Goal: Transaction & Acquisition: Book appointment/travel/reservation

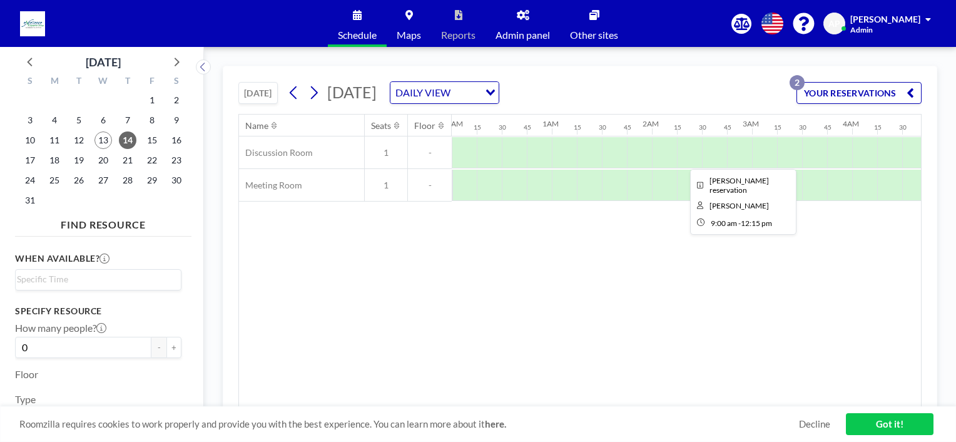
scroll to position [0, 776]
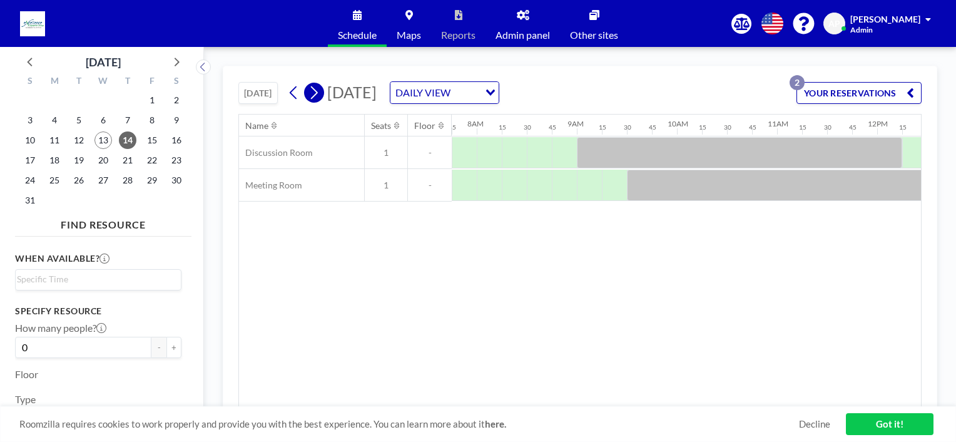
click at [314, 91] on icon at bounding box center [314, 92] width 12 height 19
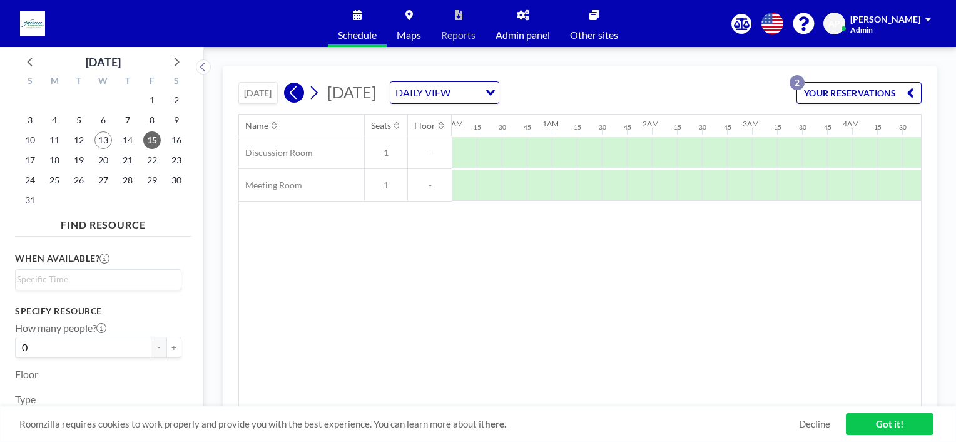
click at [293, 94] on icon at bounding box center [293, 92] width 7 height 13
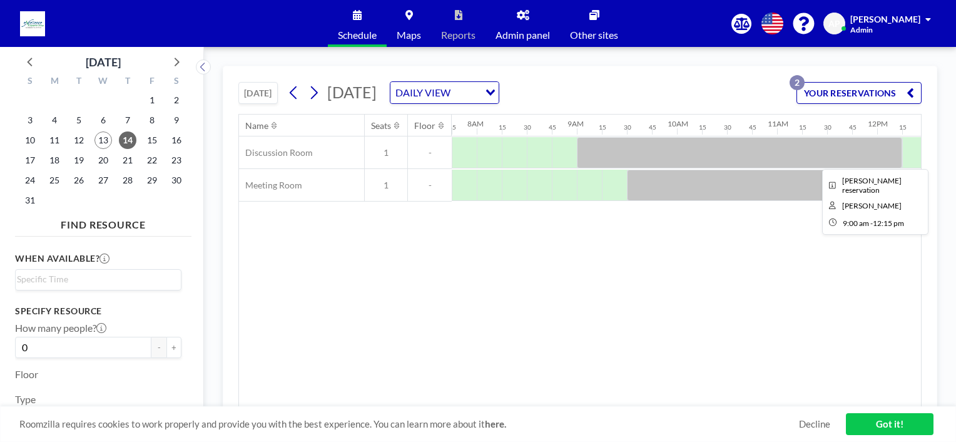
click at [884, 151] on div at bounding box center [739, 152] width 325 height 31
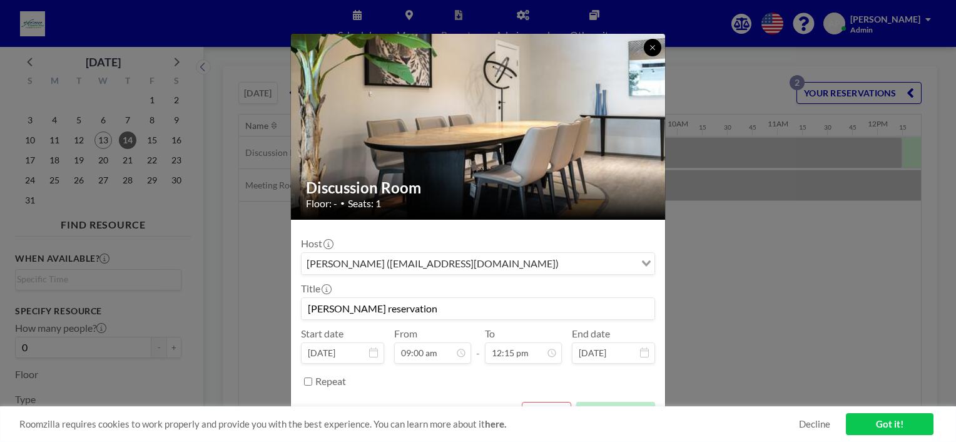
click at [646, 46] on button at bounding box center [653, 48] width 18 height 18
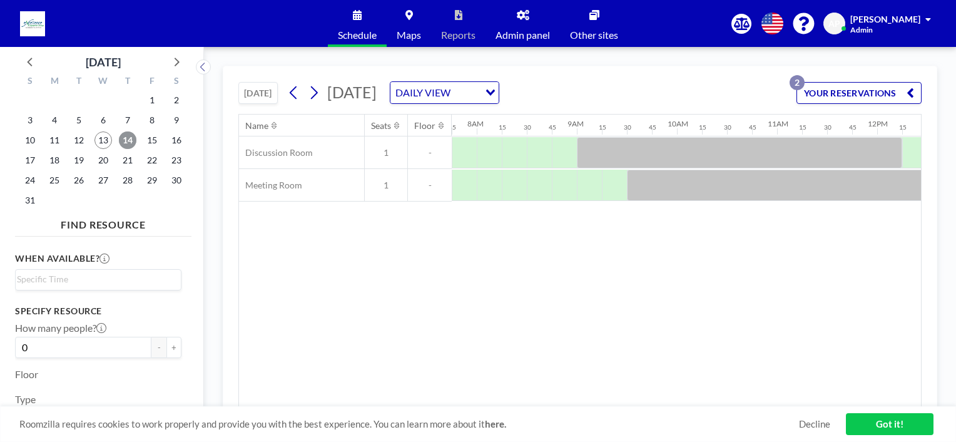
click at [131, 137] on span "14" at bounding box center [128, 140] width 18 height 18
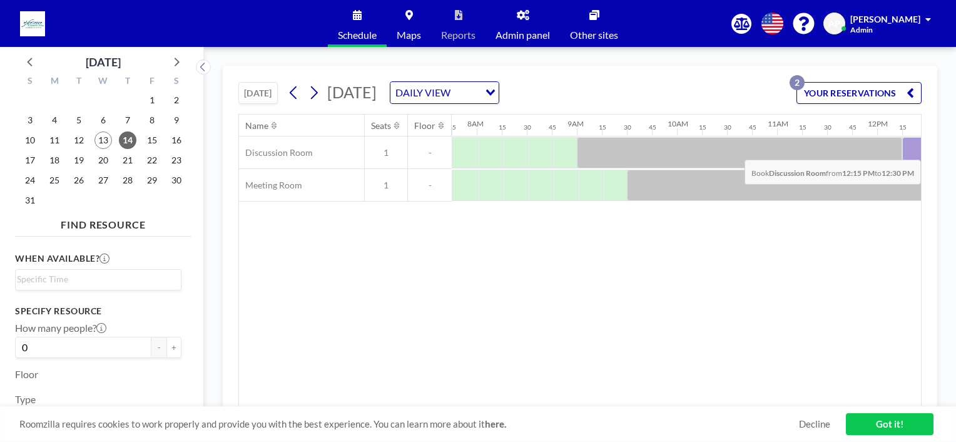
click at [907, 150] on div at bounding box center [914, 152] width 25 height 31
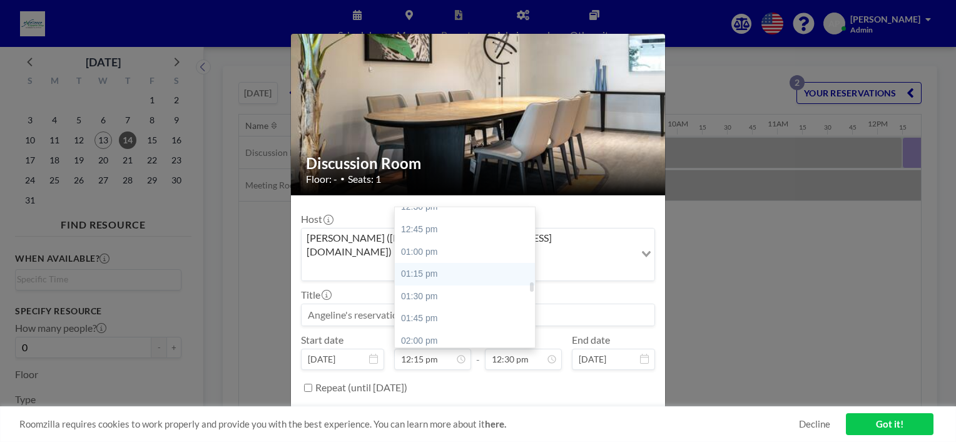
scroll to position [1154, 0]
click at [427, 300] on div "02:00 pm" at bounding box center [468, 311] width 146 height 23
type input "02:00 pm"
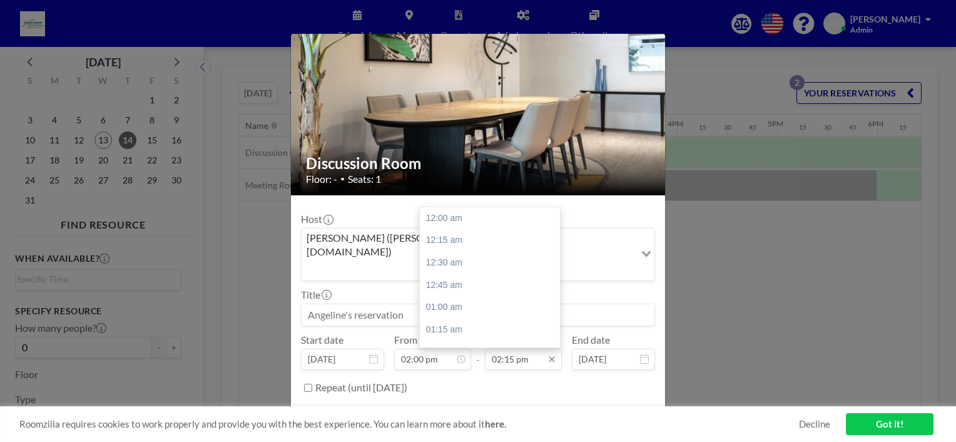
scroll to position [1269, 0]
click at [456, 274] on div "03:00 pm" at bounding box center [493, 285] width 146 height 23
type input "03:00 pm"
click at [626, 408] on button "BOOK NOW" at bounding box center [623, 419] width 63 height 22
